Goal: Task Accomplishment & Management: Complete application form

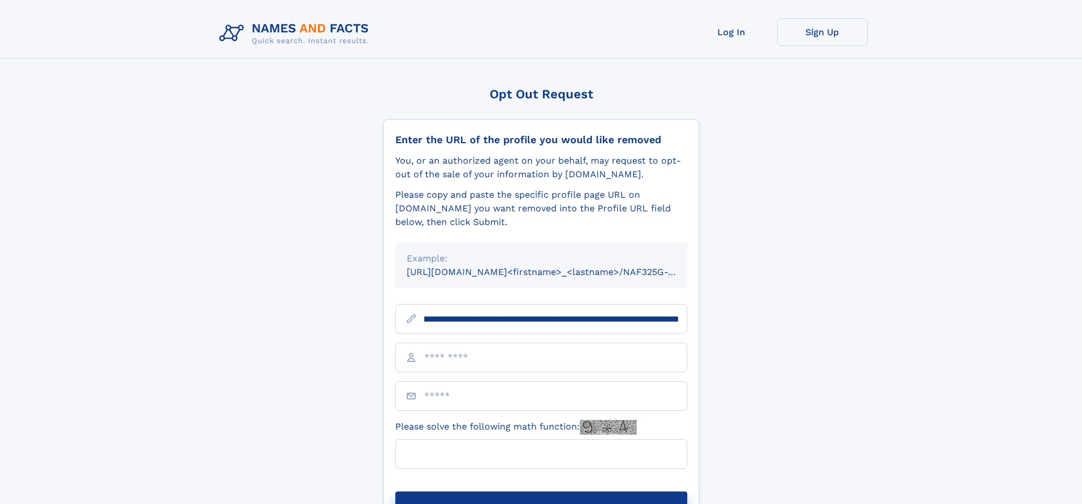
scroll to position [0, 119]
type input "**********"
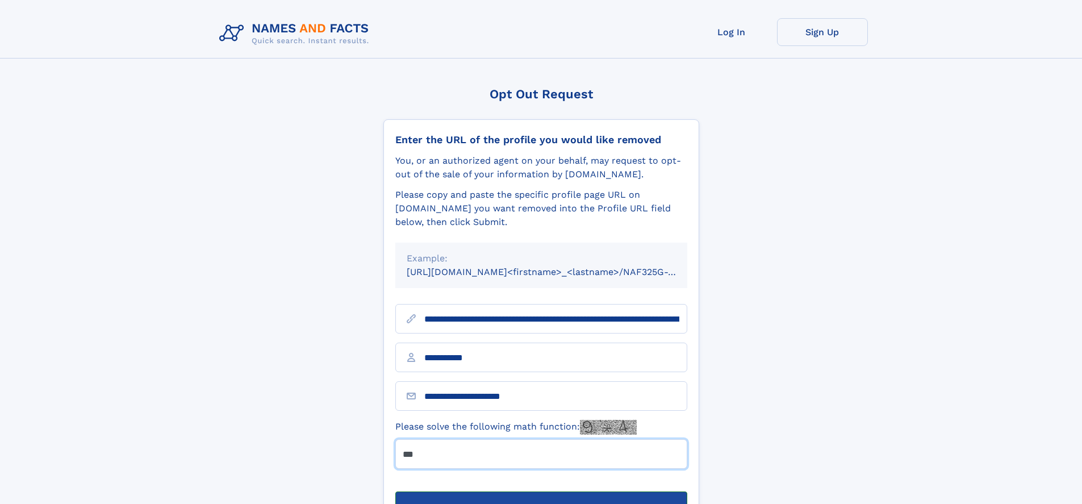
type input "***"
click at [541, 491] on button "Submit Opt Out Request" at bounding box center [541, 509] width 292 height 36
